Goal: Information Seeking & Learning: Learn about a topic

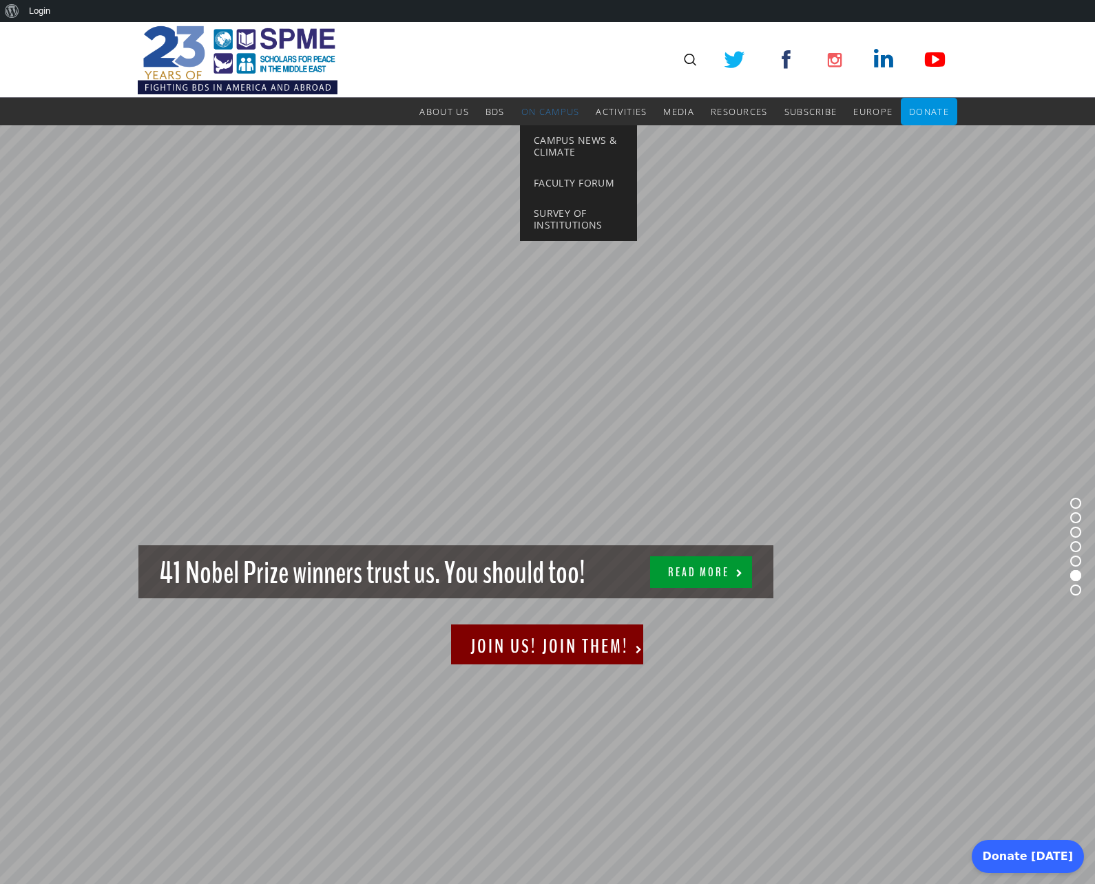
click at [550, 112] on span "On Campus" at bounding box center [550, 111] width 59 height 12
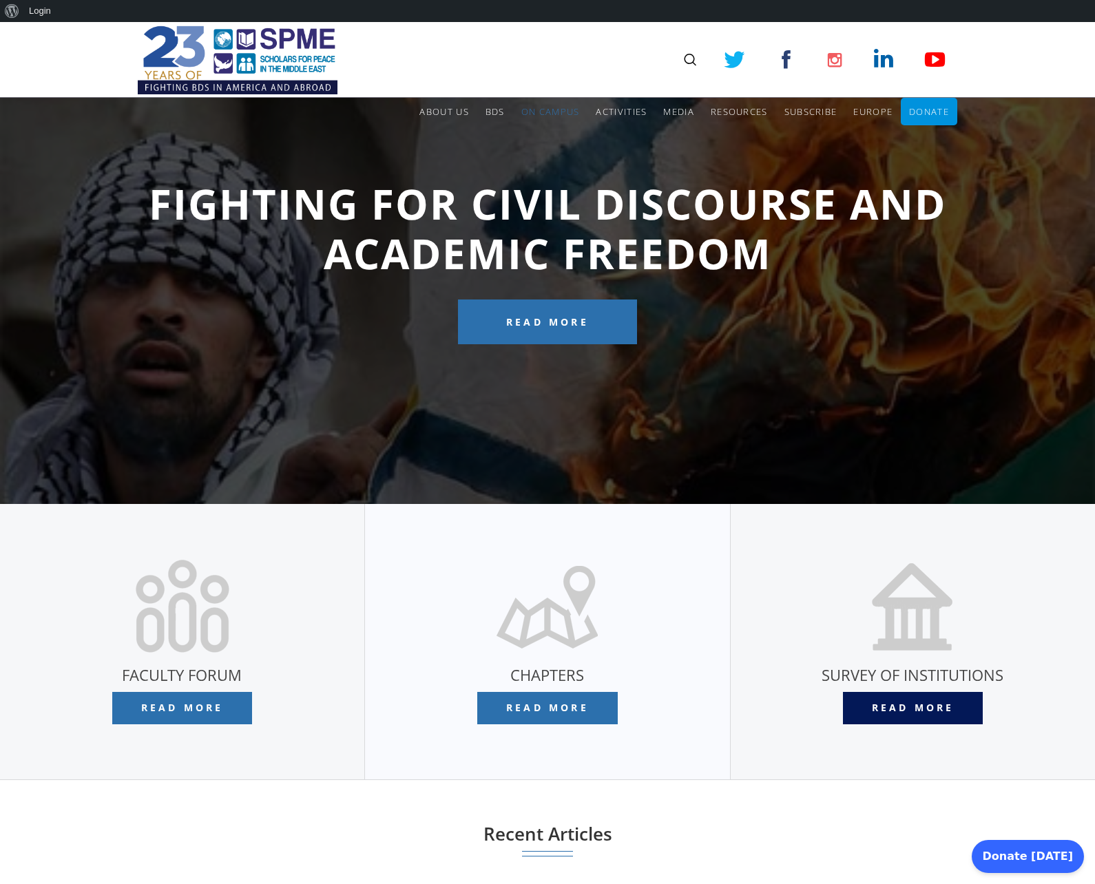
click at [912, 708] on span "Read More" at bounding box center [913, 707] width 83 height 13
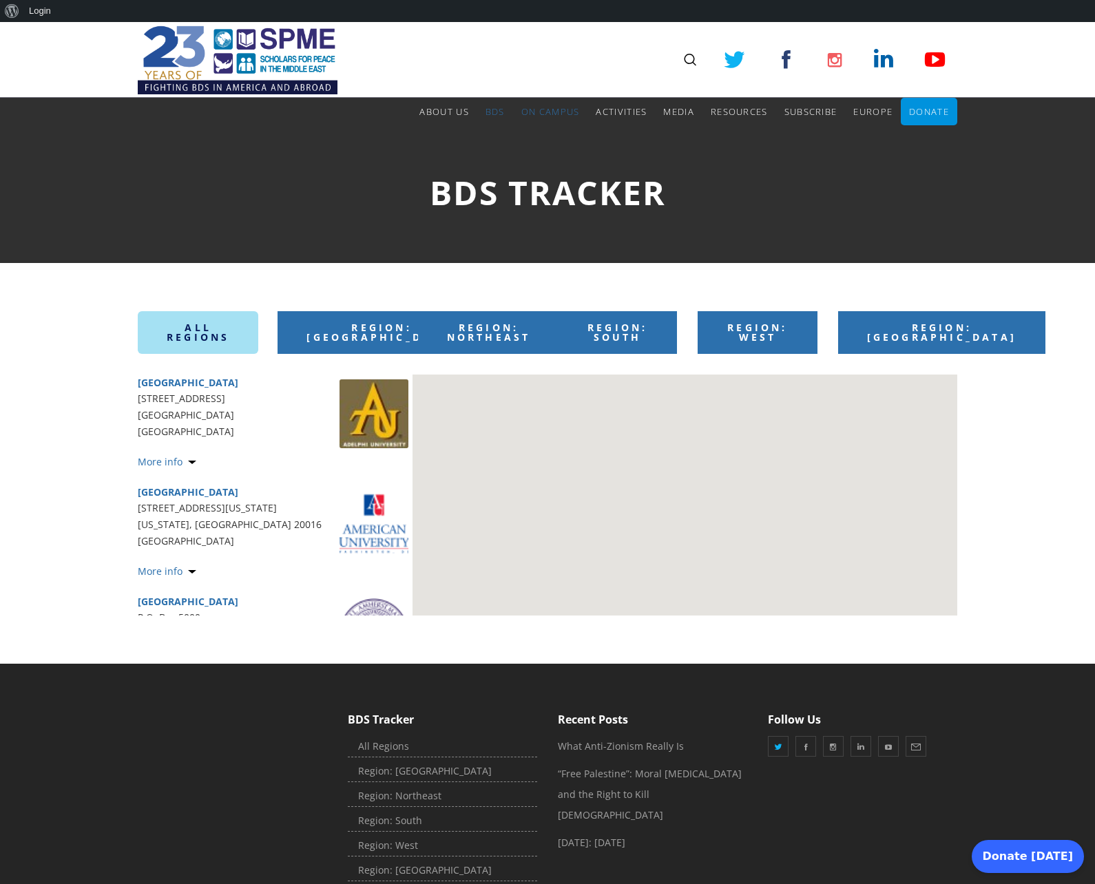
click at [167, 461] on span "More info" at bounding box center [160, 461] width 45 height 13
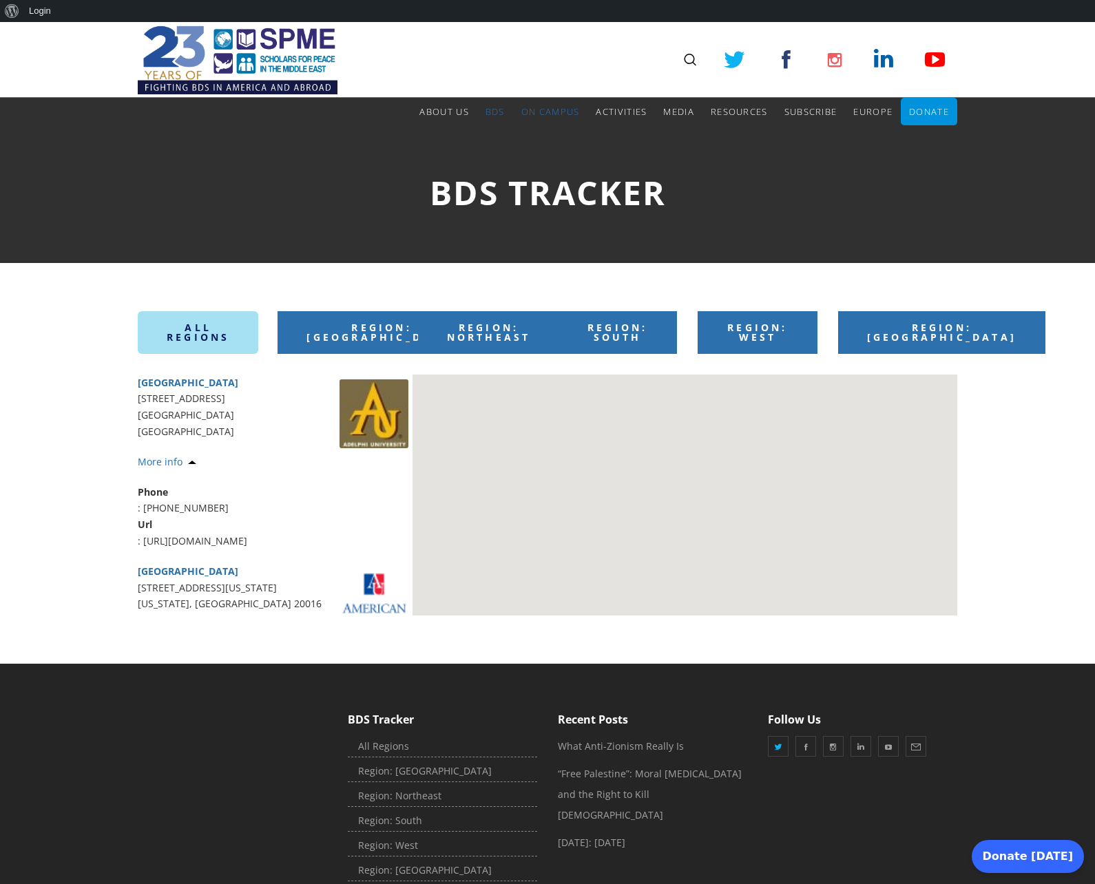
click at [186, 571] on span "[GEOGRAPHIC_DATA]" at bounding box center [188, 571] width 101 height 13
